Goal: Find specific page/section: Find specific page/section

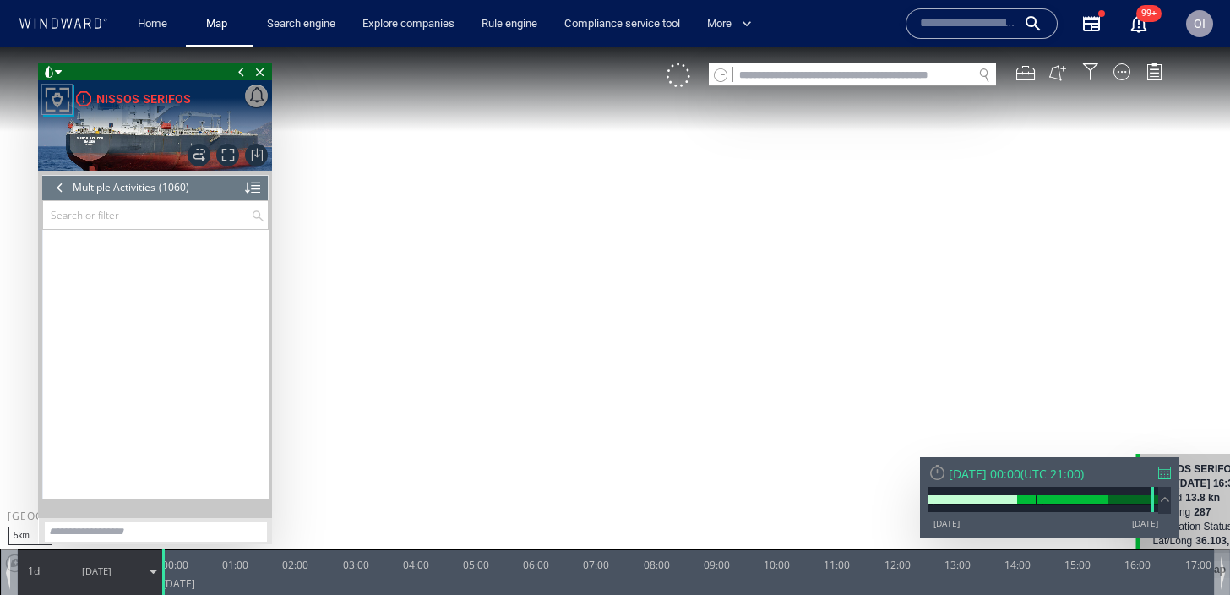
scroll to position [45543, 0]
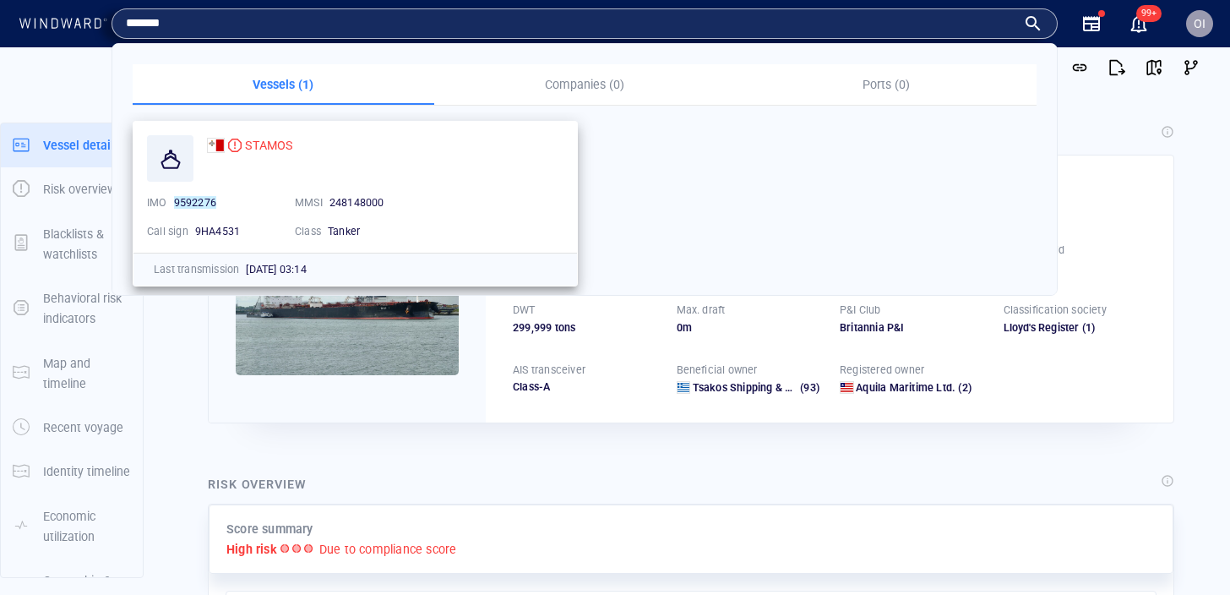
type input "*******"
click at [245, 133] on div "STAMOS IMO 9592276 MMSI [PHONE_NUMBER] Call sign 9HA4531 Class Tanker" at bounding box center [355, 187] width 444 height 131
click at [249, 139] on span "STAMOS" at bounding box center [268, 146] width 47 height 14
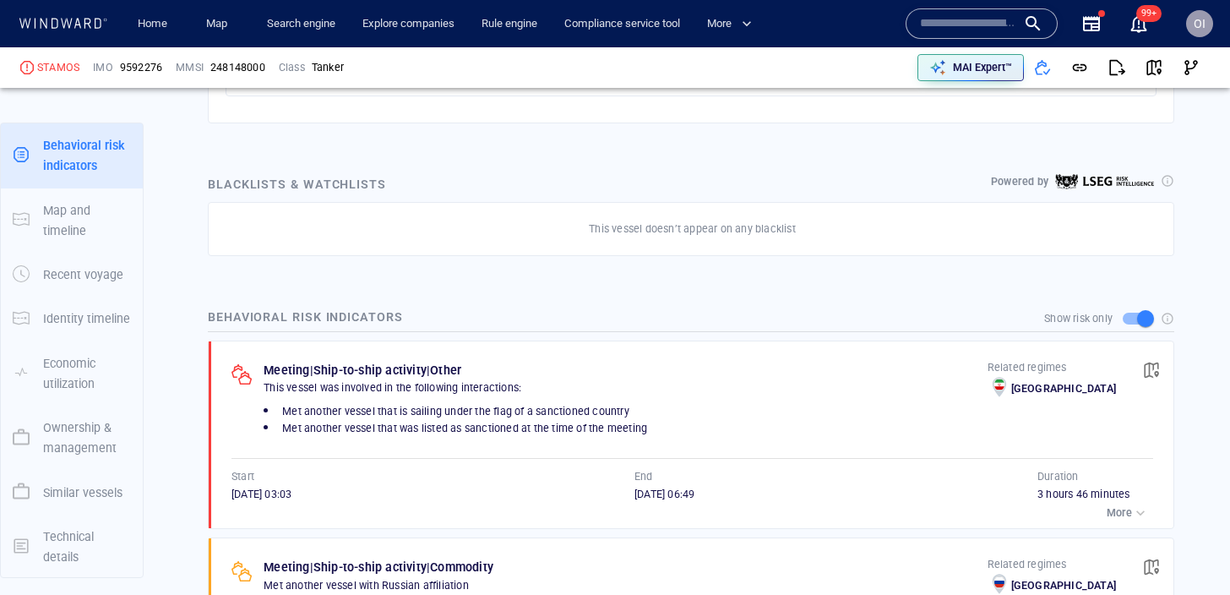
scroll to position [910, 0]
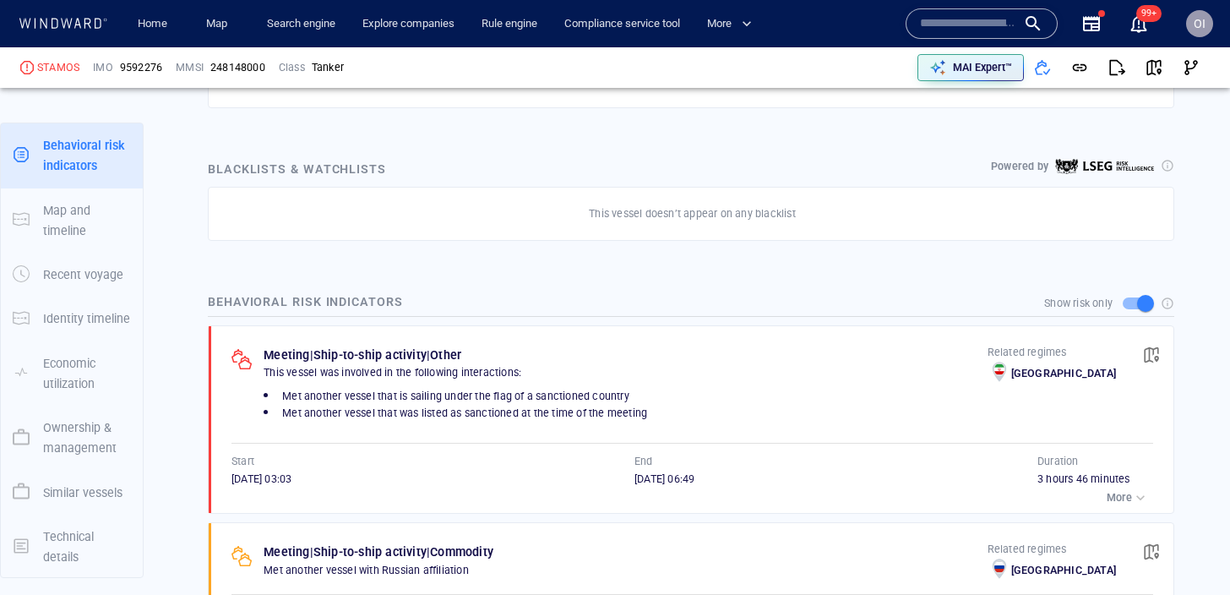
click at [1139, 494] on div "button" at bounding box center [1140, 497] width 17 height 17
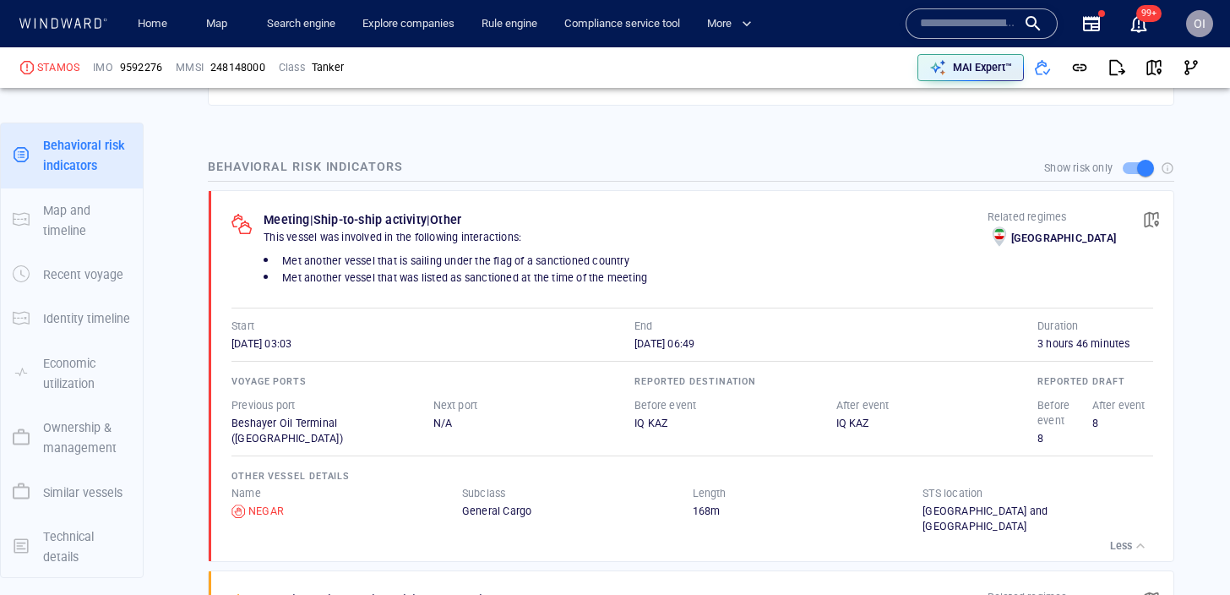
scroll to position [1050, 0]
